Goal: Find specific page/section: Find specific page/section

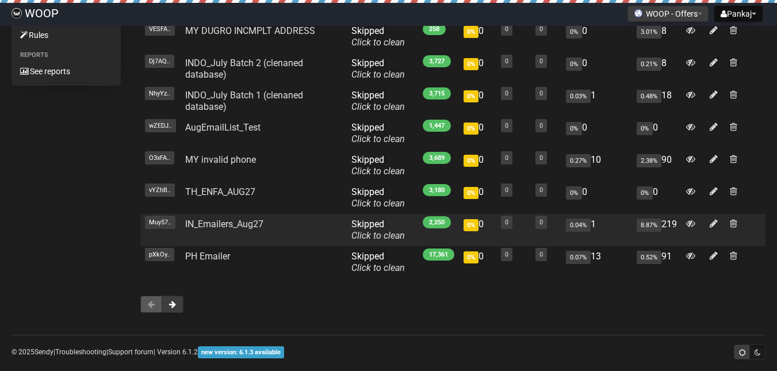
scroll to position [191, 0]
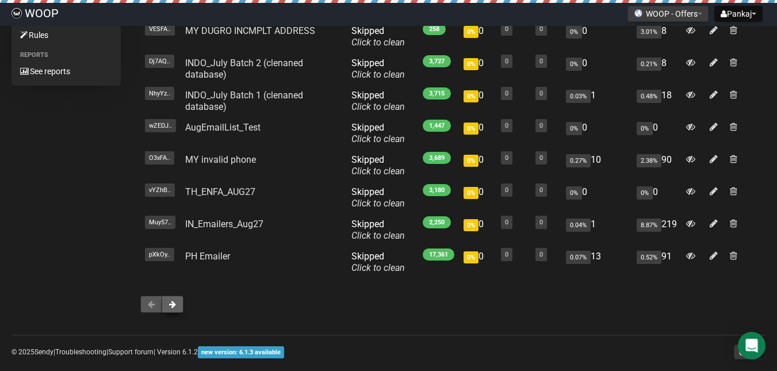
click at [173, 309] on button at bounding box center [173, 304] width 22 height 17
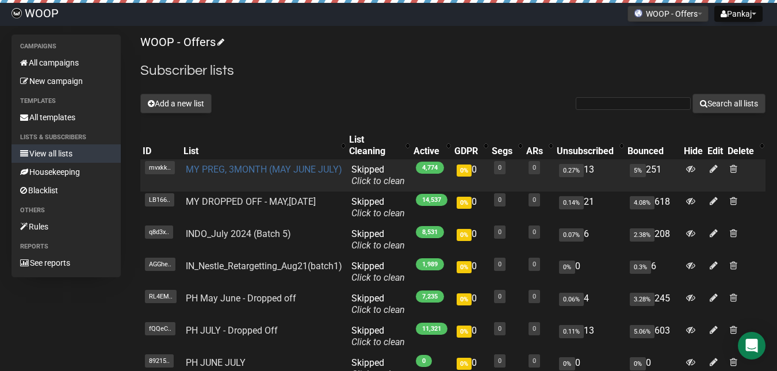
click at [249, 164] on link "MY PREG, 3MONTH (MAY JUNE JULY)" at bounding box center [264, 169] width 156 height 11
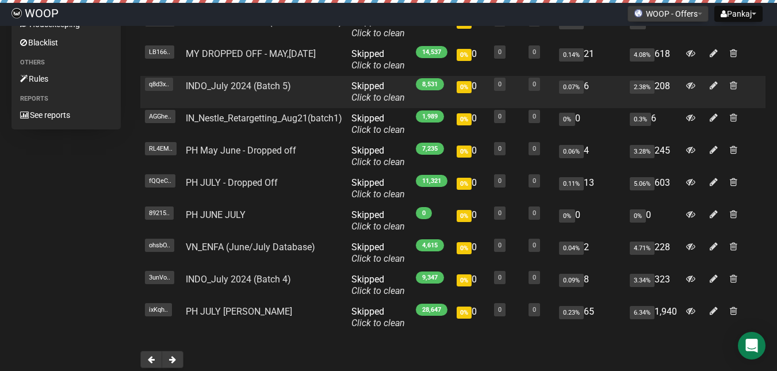
scroll to position [191, 0]
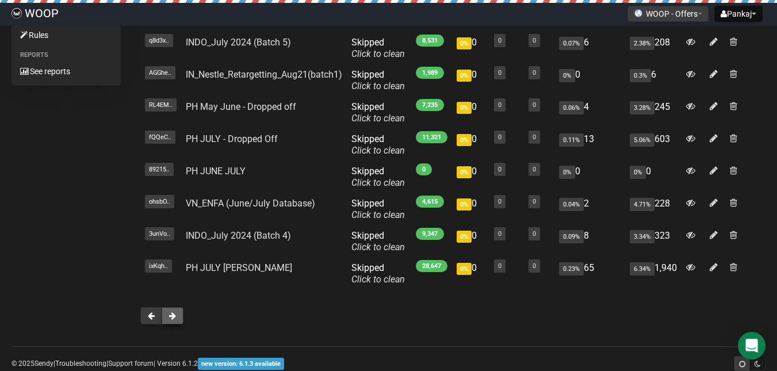
click at [179, 307] on button at bounding box center [173, 315] width 22 height 17
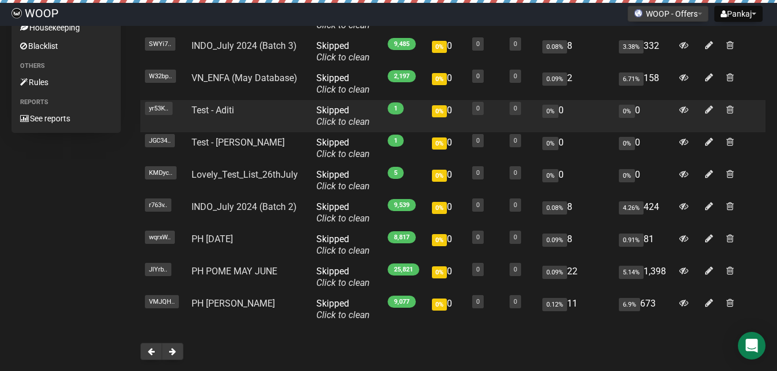
scroll to position [191, 0]
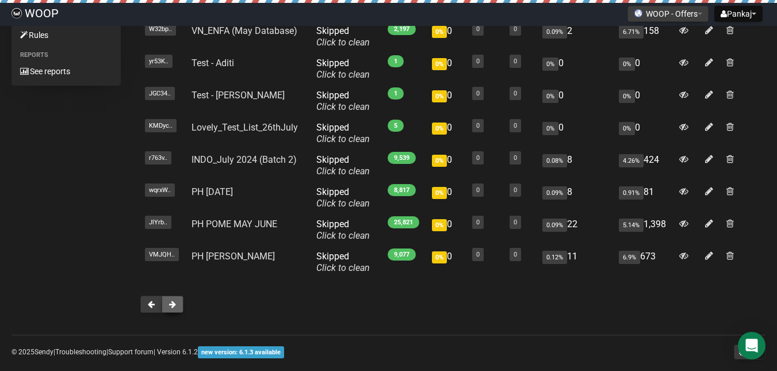
click at [174, 305] on span at bounding box center [172, 304] width 7 height 8
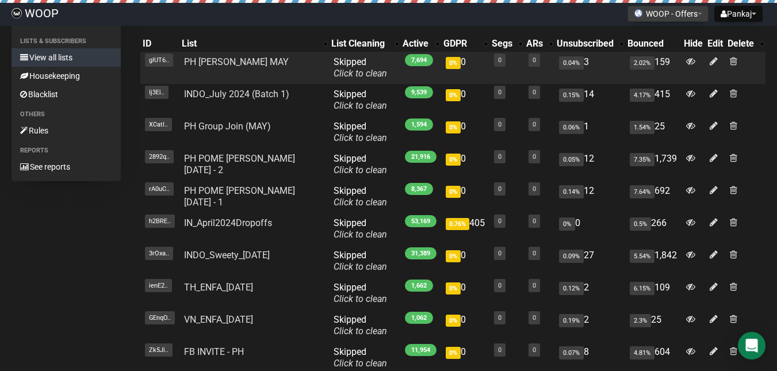
scroll to position [191, 0]
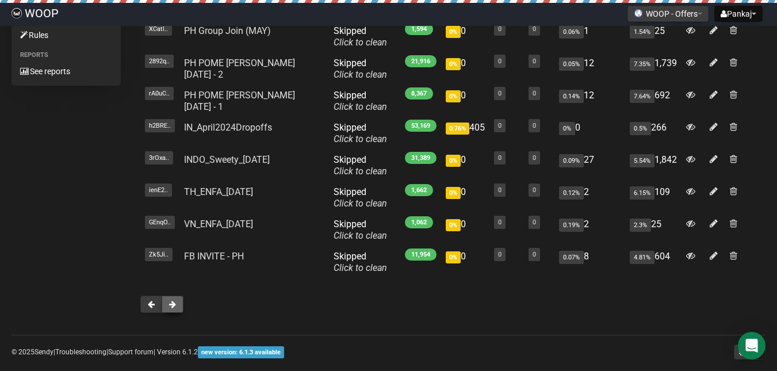
click at [178, 305] on button at bounding box center [173, 304] width 22 height 17
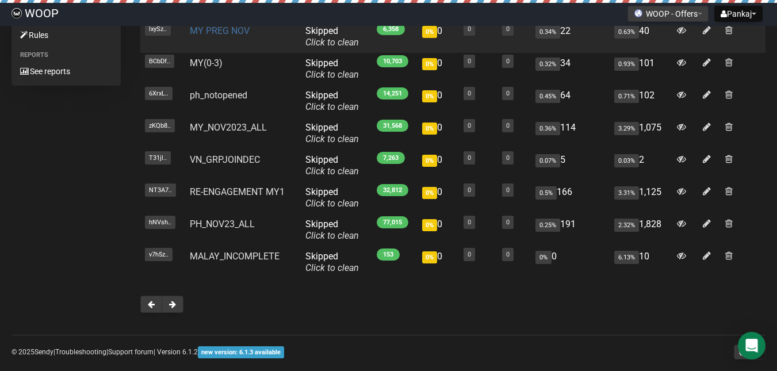
scroll to position [96, 0]
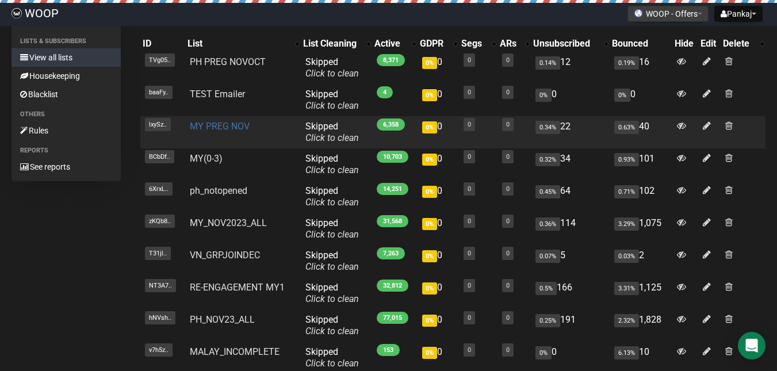
click at [224, 126] on link "MY PREG NOV" at bounding box center [220, 126] width 60 height 11
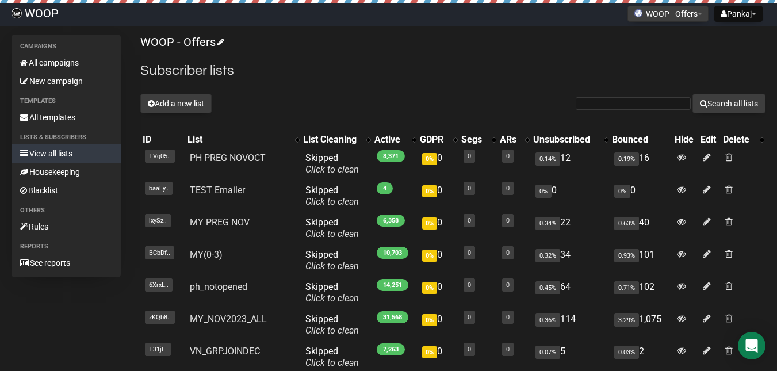
scroll to position [93, 0]
